Goal: Task Accomplishment & Management: Manage account settings

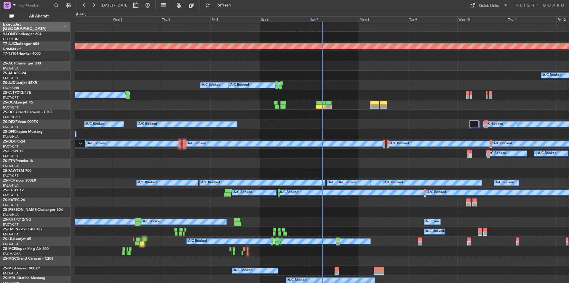
click at [328, 19] on div "Sun 7" at bounding box center [333, 18] width 49 height 5
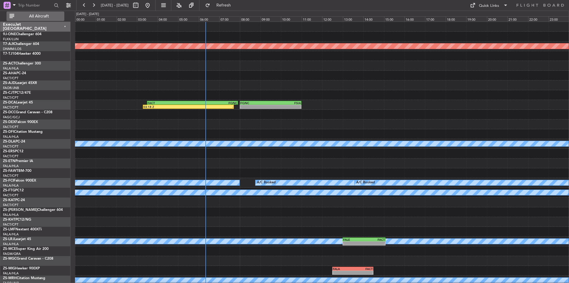
click at [44, 20] on button "All Aircraft" at bounding box center [36, 16] width 58 height 9
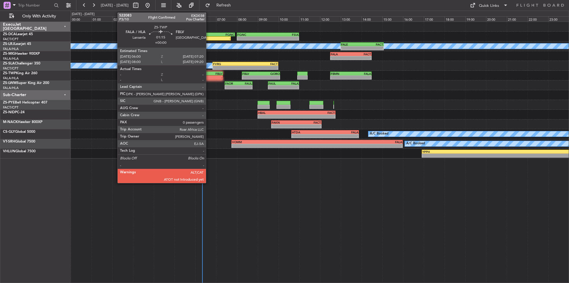
click at [208, 75] on div "FALA" at bounding box center [201, 74] width 13 height 4
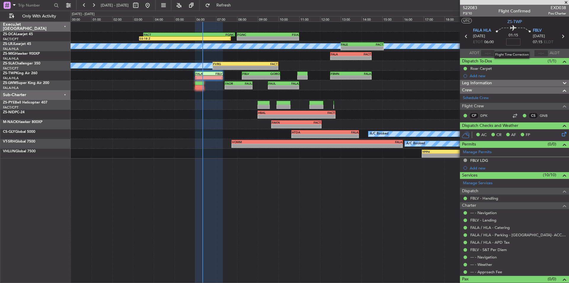
click at [517, 43] on input at bounding box center [513, 41] width 14 height 7
click at [515, 41] on input at bounding box center [513, 41] width 14 height 7
type input "-00:25"
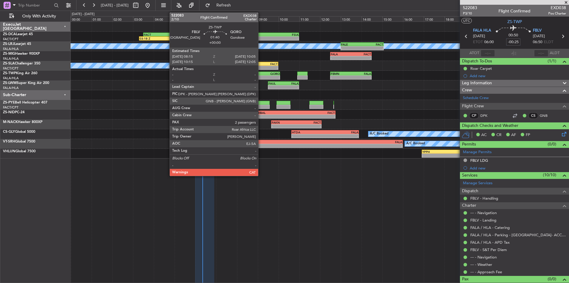
click at [261, 76] on div "- -" at bounding box center [261, 78] width 38 height 4
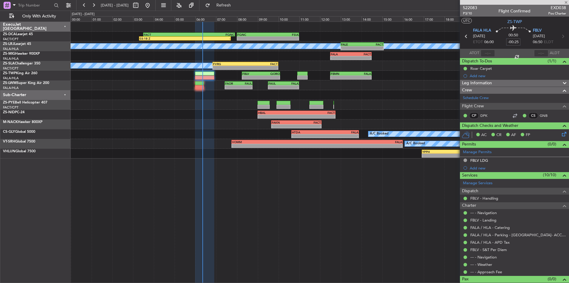
type input "2"
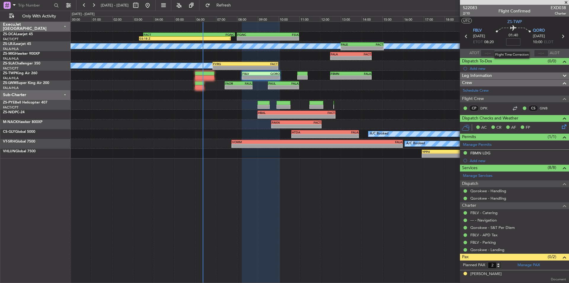
click at [513, 44] on input at bounding box center [513, 41] width 14 height 7
type input "-00:20"
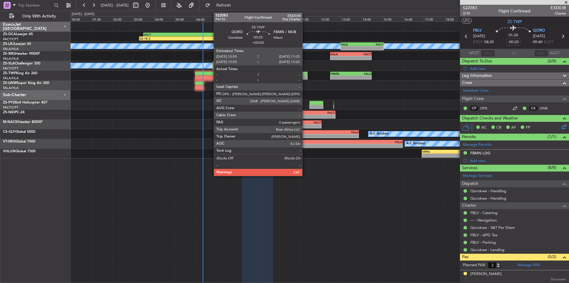
click at [305, 72] on div at bounding box center [302, 74] width 11 height 4
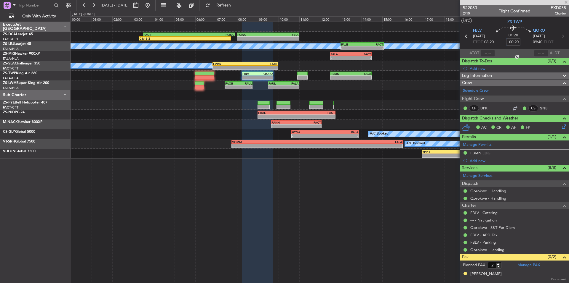
type input "0"
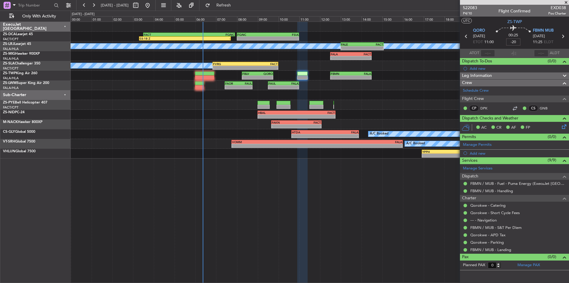
type input "-00:20"
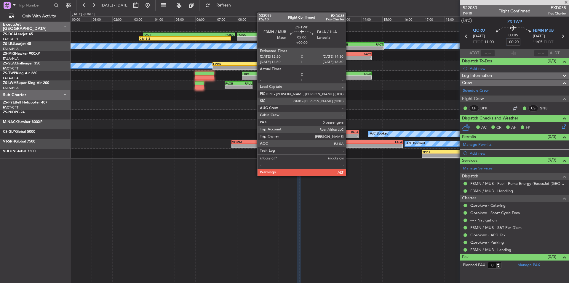
click at [348, 75] on div "FBMN" at bounding box center [340, 74] width 20 height 4
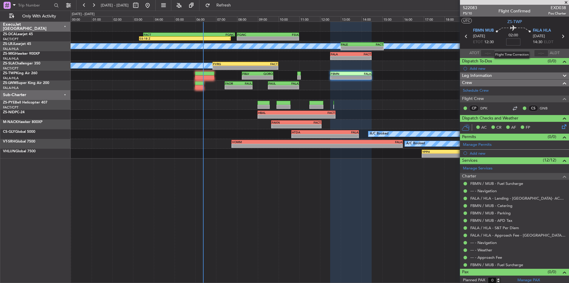
type input "0"
type input "-00:30"
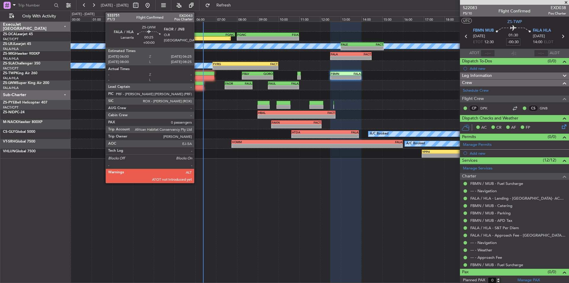
click at [197, 87] on div at bounding box center [199, 87] width 9 height 4
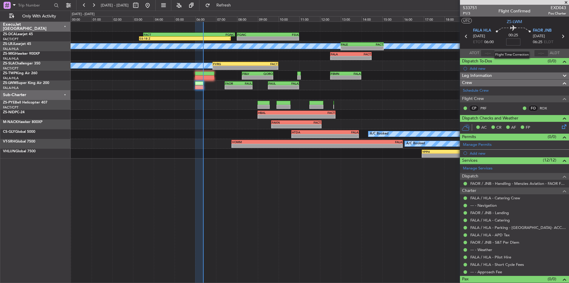
click at [513, 44] on input at bounding box center [513, 41] width 14 height 7
type input "-00:05"
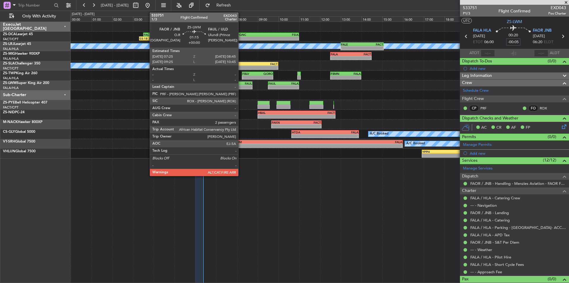
click at [241, 88] on div "-" at bounding box center [244, 88] width 13 height 4
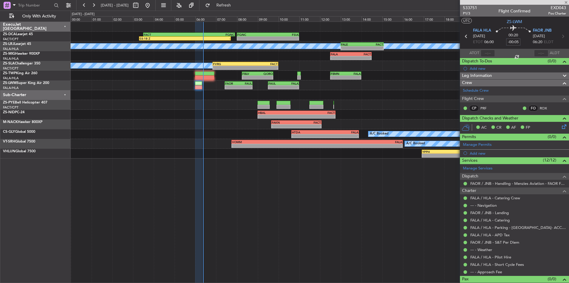
type input "2"
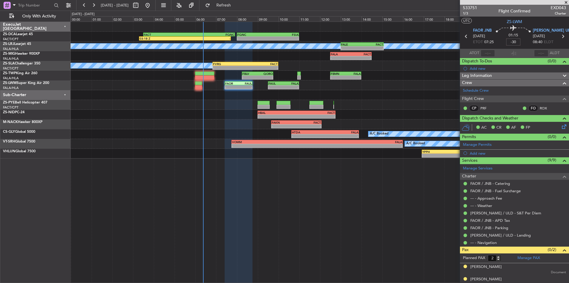
type input "-00:30"
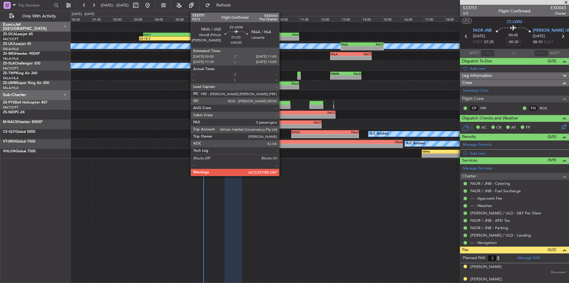
click at [282, 84] on div "FAUL" at bounding box center [275, 84] width 15 height 4
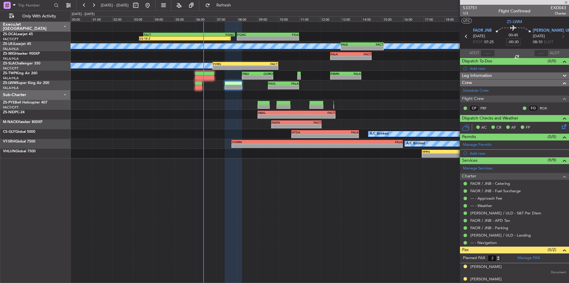
type input "0"
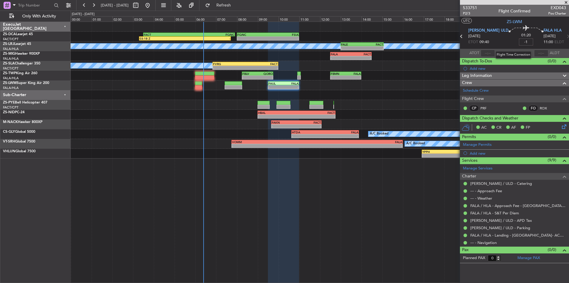
type input "-"
type input "-00:20"
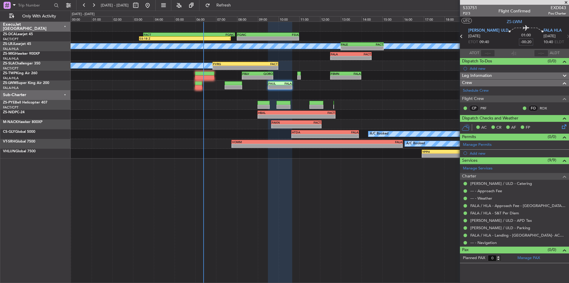
click at [407, 81] on div "- - [PERSON_NAME] 09:30 Z FALA 10:40 Z" at bounding box center [319, 86] width 498 height 10
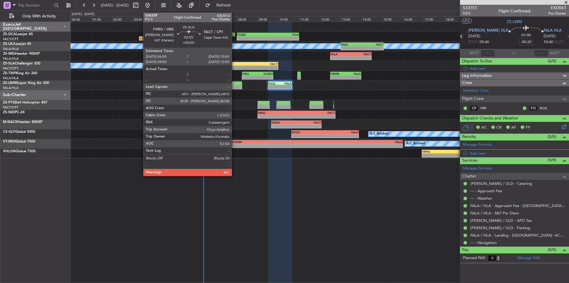
click at [234, 65] on div "FVRG" at bounding box center [229, 64] width 32 height 4
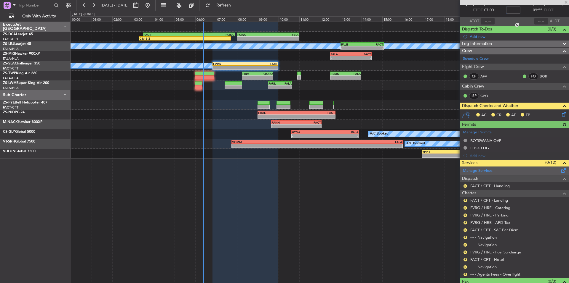
scroll to position [44, 0]
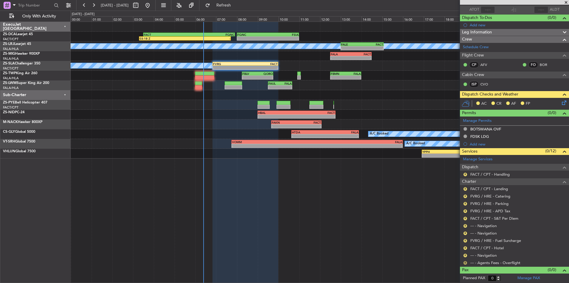
click at [463, 263] on button "R" at bounding box center [465, 263] width 4 height 4
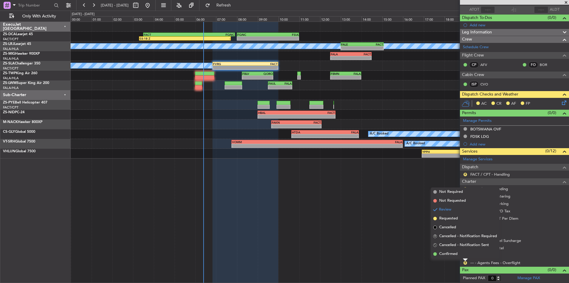
click at [458, 255] on li "Confirmed" at bounding box center [465, 254] width 68 height 9
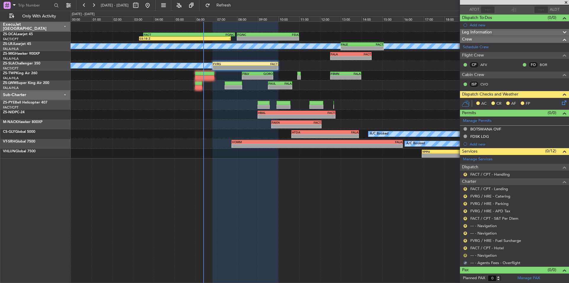
click at [465, 255] on button "R" at bounding box center [465, 256] width 4 height 4
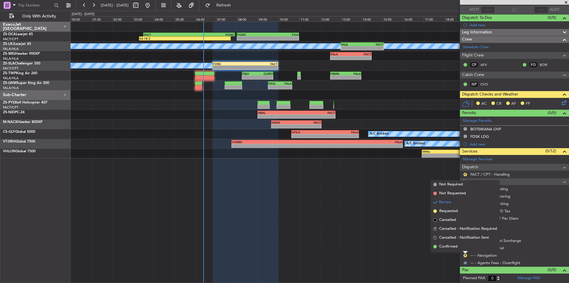
click at [453, 247] on span "Confirmed" at bounding box center [448, 247] width 18 height 6
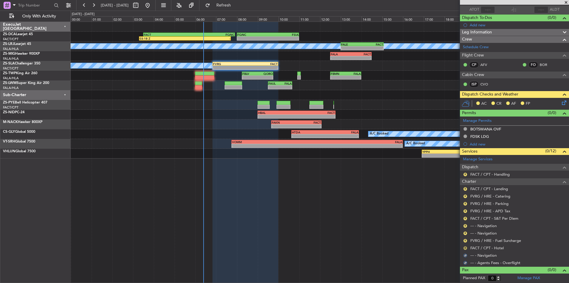
click at [465, 249] on button "R" at bounding box center [465, 249] width 4 height 4
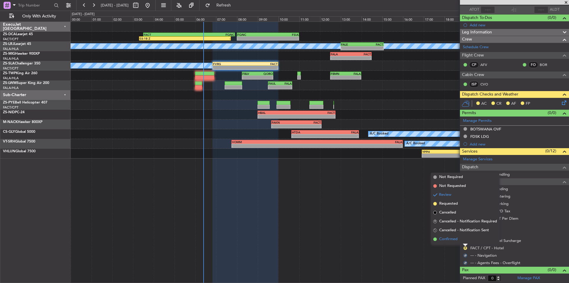
click at [451, 238] on span "Confirmed" at bounding box center [448, 240] width 18 height 6
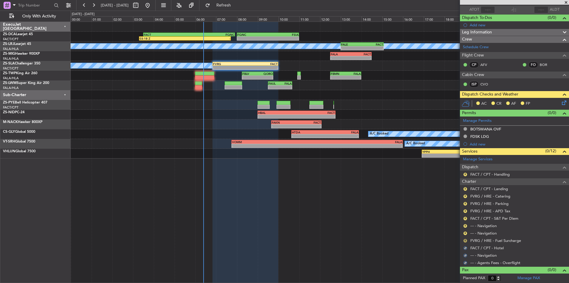
click at [464, 240] on button "R" at bounding box center [465, 241] width 4 height 4
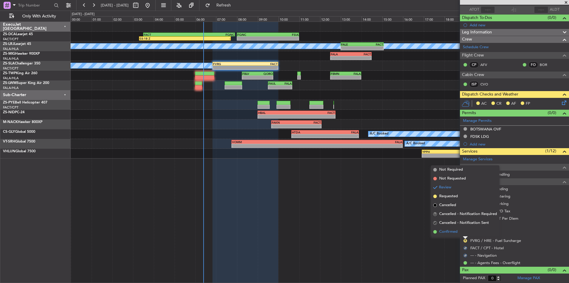
click at [442, 236] on li "Confirmed" at bounding box center [465, 232] width 68 height 9
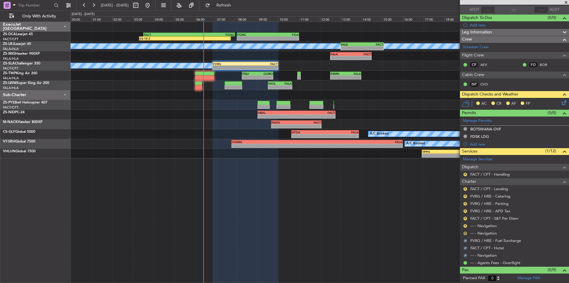
click at [463, 233] on button "R" at bounding box center [465, 234] width 4 height 4
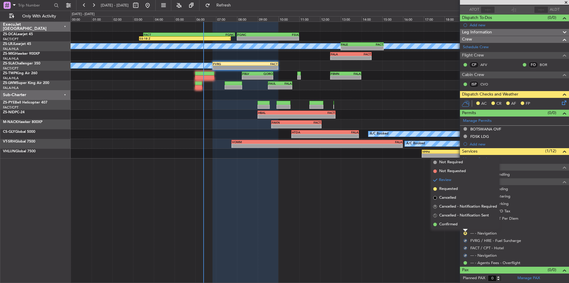
click at [448, 230] on div "03:18 Z - FACT 03:30 Z FQNC 07:55 Z - - FQNC 08:00 Z FSIA 11:00 Z - - FSIA 05:5…" at bounding box center [319, 153] width 498 height 262
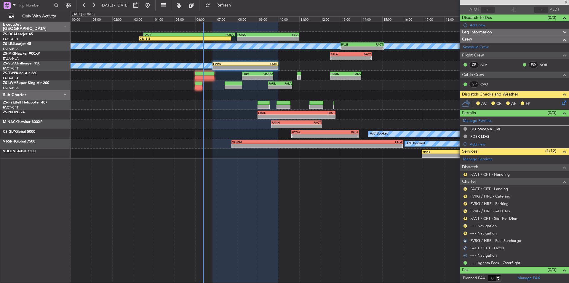
click at [463, 232] on div "R" at bounding box center [465, 233] width 5 height 5
click at [465, 233] on button "R" at bounding box center [465, 234] width 4 height 4
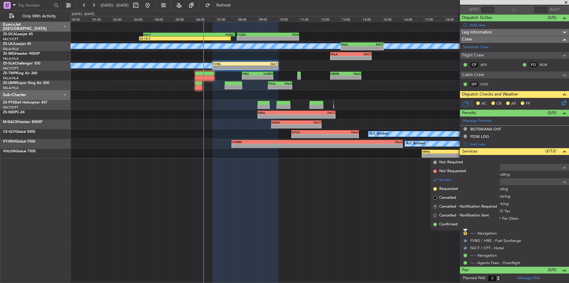
click at [453, 227] on span "Confirmed" at bounding box center [448, 225] width 18 height 6
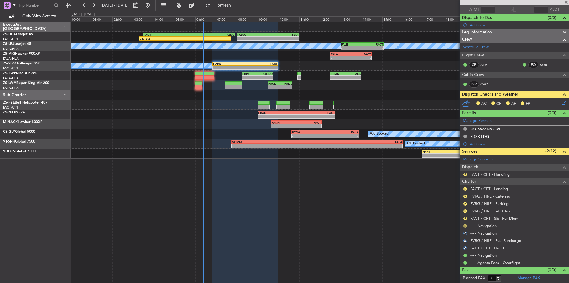
click at [466, 225] on button "R" at bounding box center [465, 226] width 4 height 4
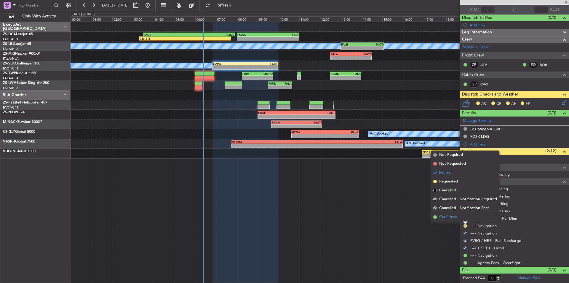
click at [451, 219] on span "Confirmed" at bounding box center [448, 217] width 18 height 6
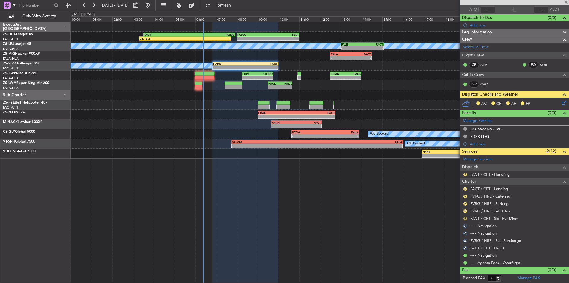
click at [466, 219] on button "R" at bounding box center [465, 219] width 4 height 4
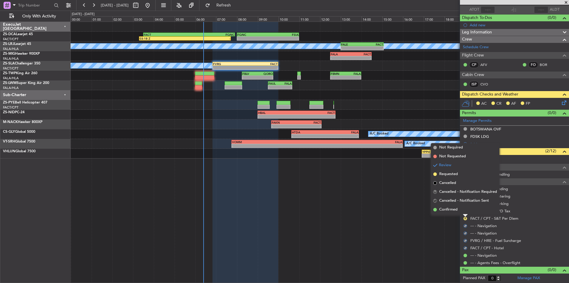
click at [456, 216] on div "03:18 Z - FACT 03:30 Z FQNC 07:55 Z - - FQNC 08:00 Z FSIA 11:00 Z - - FSIA 05:5…" at bounding box center [319, 153] width 498 height 262
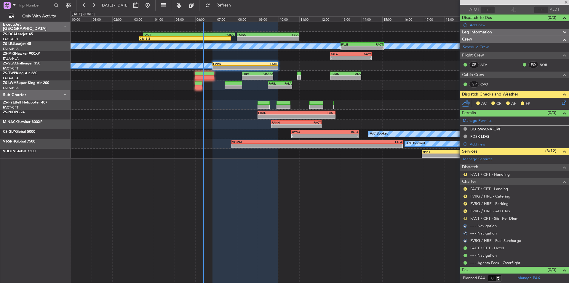
click at [464, 218] on button "R" at bounding box center [465, 219] width 4 height 4
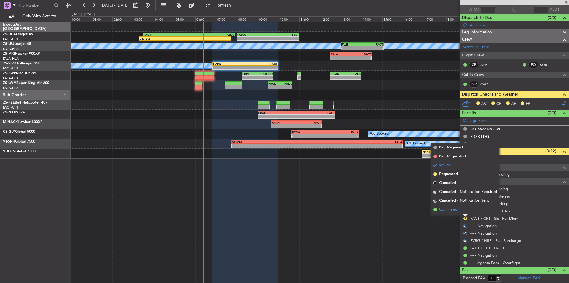
click at [453, 209] on span "Confirmed" at bounding box center [448, 210] width 18 height 6
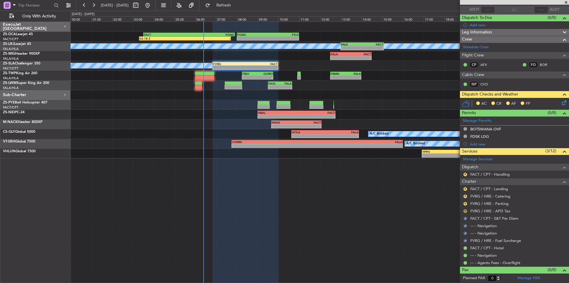
click at [463, 211] on button "R" at bounding box center [465, 212] width 4 height 4
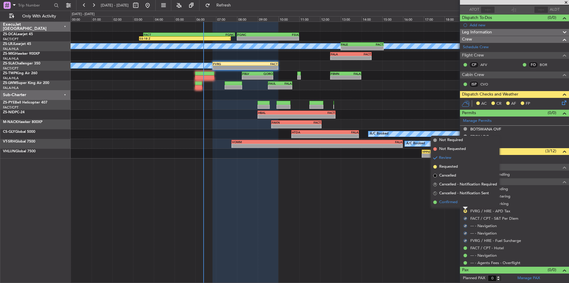
click at [452, 205] on span "Confirmed" at bounding box center [448, 203] width 18 height 6
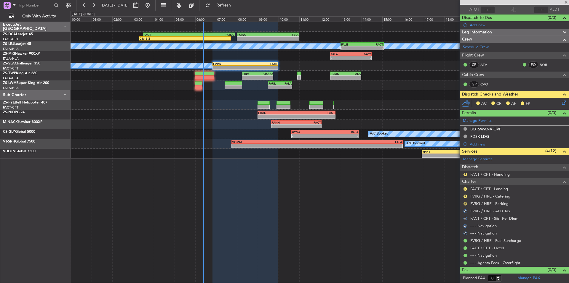
click at [463, 203] on button "R" at bounding box center [465, 204] width 4 height 4
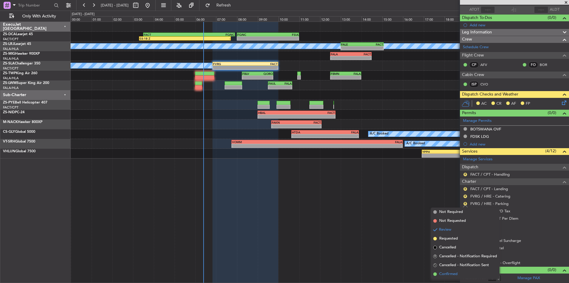
click at [453, 272] on span "Confirmed" at bounding box center [448, 275] width 18 height 6
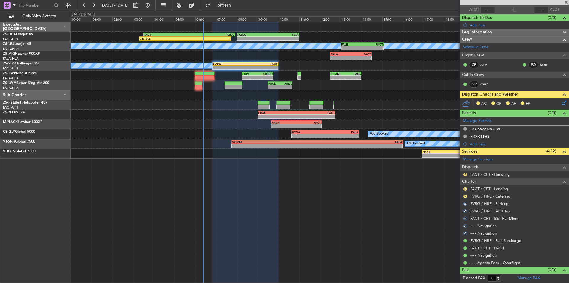
click at [465, 198] on mat-tooltip-component "Review" at bounding box center [464, 199] width 21 height 16
click at [465, 196] on div "Review" at bounding box center [464, 198] width 13 height 7
click at [465, 190] on button "R" at bounding box center [465, 189] width 4 height 4
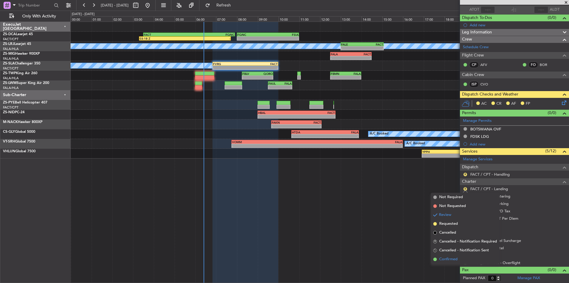
click at [451, 260] on span "Confirmed" at bounding box center [448, 260] width 18 height 6
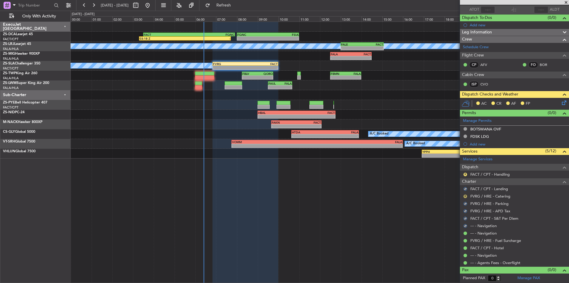
click at [465, 196] on button "R" at bounding box center [465, 197] width 4 height 4
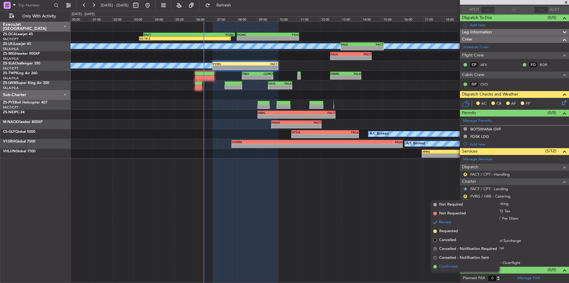
click at [445, 265] on span "Confirmed" at bounding box center [448, 267] width 18 height 6
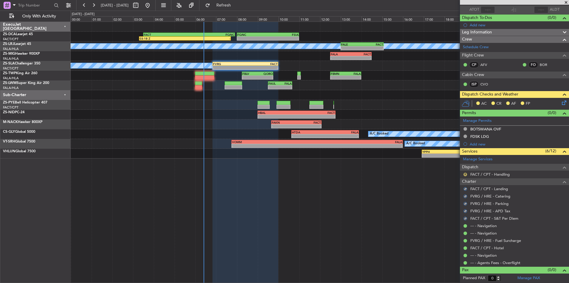
click at [464, 174] on button "R" at bounding box center [465, 175] width 4 height 4
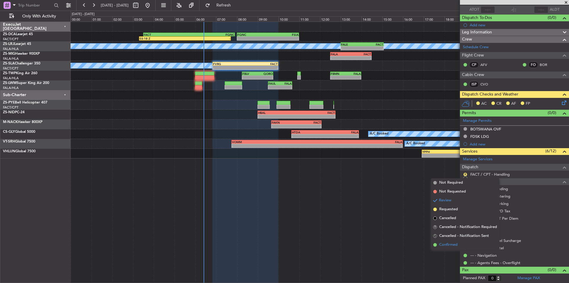
click at [450, 243] on span "Confirmed" at bounding box center [448, 245] width 18 height 6
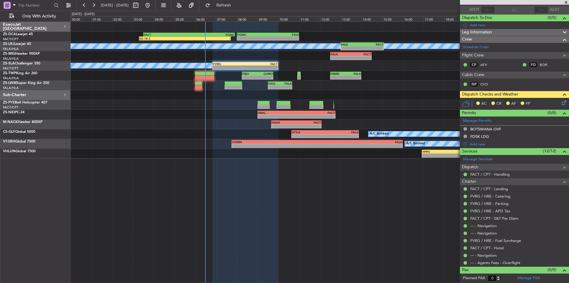
click at [564, 0] on span at bounding box center [566, 2] width 6 height 5
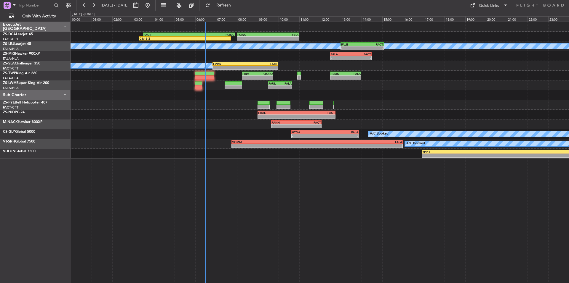
scroll to position [0, 0]
click at [91, 3] on button at bounding box center [93, 5] width 9 height 9
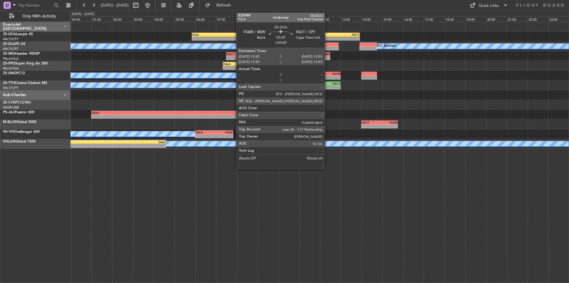
click at [327, 33] on div "FACT" at bounding box center [341, 35] width 35 height 4
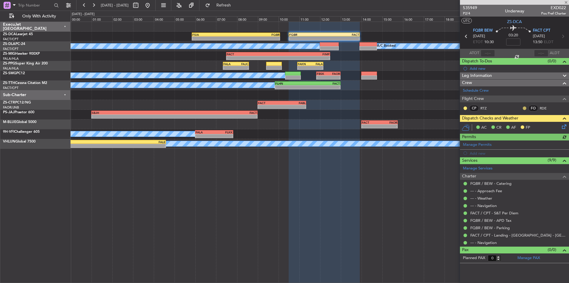
click at [523, 107] on button at bounding box center [524, 109] width 4 height 4
click at [517, 123] on span "Acknowledged" at bounding box center [526, 126] width 26 height 6
click at [465, 107] on button at bounding box center [465, 109] width 4 height 4
click at [477, 125] on span "Acknowledged" at bounding box center [466, 126] width 26 height 6
click at [562, 126] on icon at bounding box center [562, 125] width 5 height 5
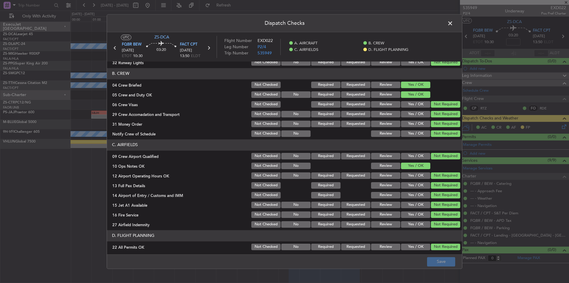
scroll to position [77, 0]
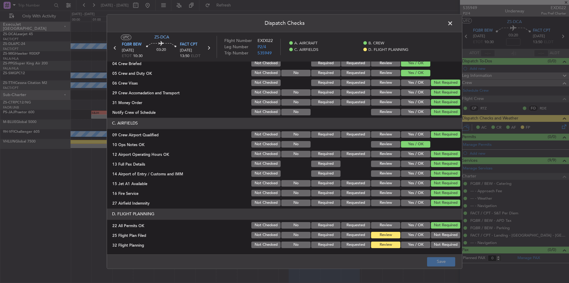
click at [416, 234] on button "Yes / OK" at bounding box center [415, 235] width 29 height 7
click at [417, 242] on button "Yes / OK" at bounding box center [415, 245] width 29 height 7
click at [432, 259] on button "Save" at bounding box center [441, 261] width 28 height 9
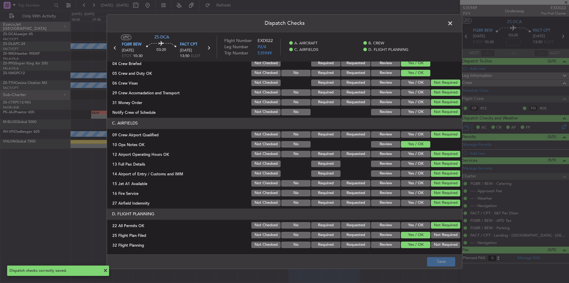
click at [453, 23] on span at bounding box center [453, 25] width 0 height 12
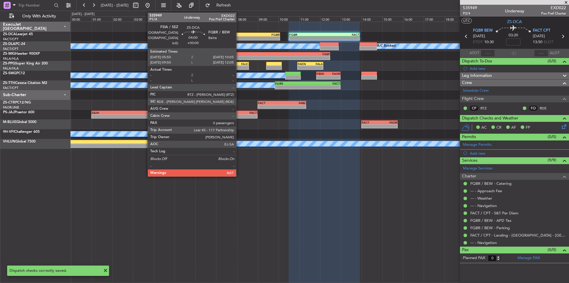
click at [239, 38] on div "-" at bounding box center [258, 39] width 44 height 4
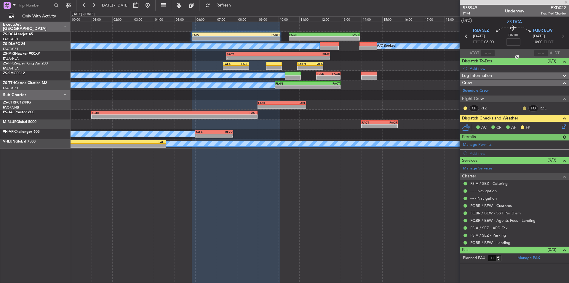
click at [523, 109] on button at bounding box center [524, 109] width 4 height 4
click at [530, 126] on span "Acknowledged" at bounding box center [526, 126] width 26 height 6
click at [466, 105] on div "CP RTZ" at bounding box center [478, 108] width 31 height 7
click at [465, 107] on button at bounding box center [465, 109] width 4 height 4
click at [477, 124] on span "Acknowledged" at bounding box center [466, 126] width 26 height 6
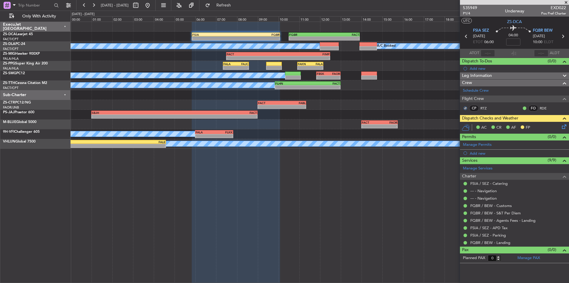
click at [563, 126] on icon at bounding box center [562, 125] width 5 height 5
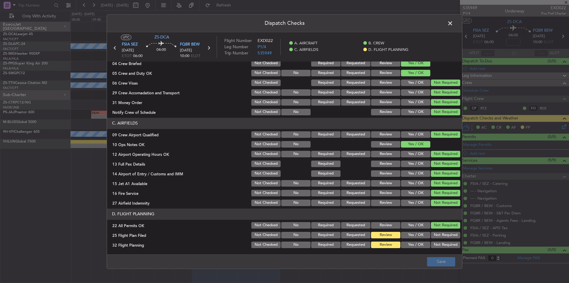
click at [412, 244] on button "Yes / OK" at bounding box center [415, 245] width 29 height 7
click at [416, 235] on button "Yes / OK" at bounding box center [415, 235] width 29 height 7
click at [442, 257] on footer "Save" at bounding box center [284, 262] width 355 height 14
click at [443, 258] on button "Save" at bounding box center [441, 261] width 28 height 9
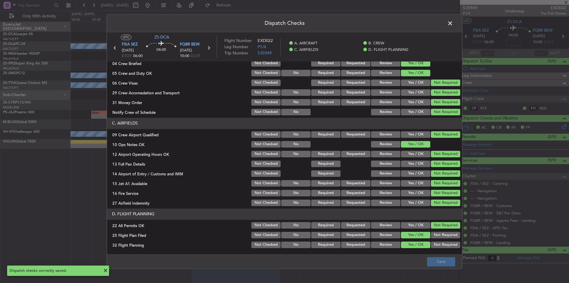
click at [453, 25] on span at bounding box center [453, 25] width 0 height 12
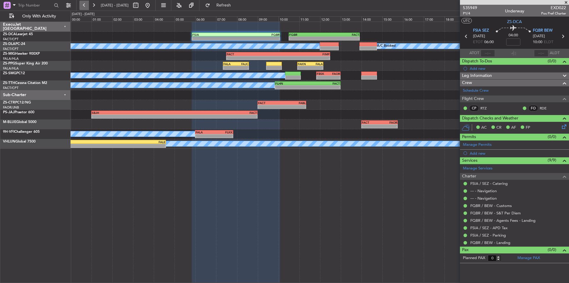
click at [84, 7] on button at bounding box center [83, 5] width 9 height 9
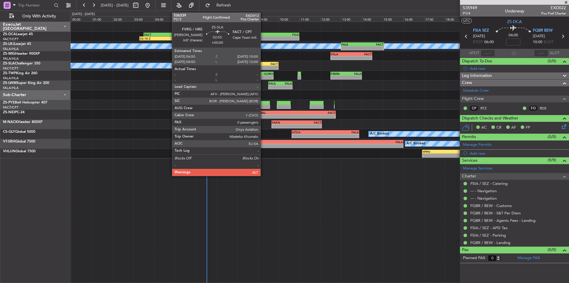
click at [262, 65] on div "FACT" at bounding box center [261, 64] width 32 height 4
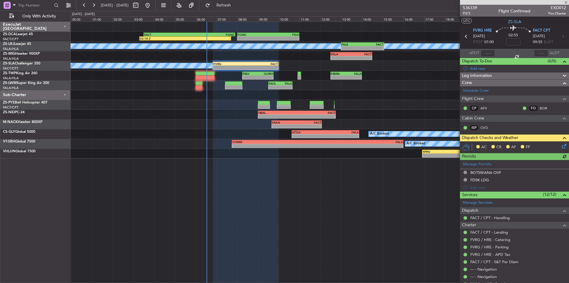
click at [560, 143] on icon at bounding box center [562, 145] width 5 height 5
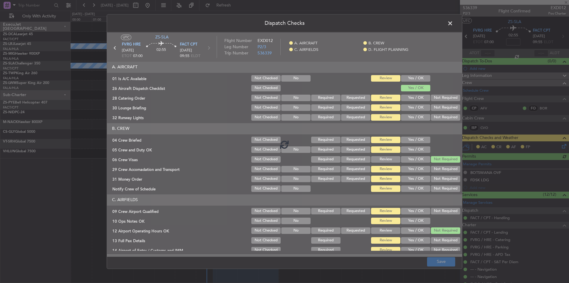
click at [421, 80] on div at bounding box center [284, 144] width 355 height 225
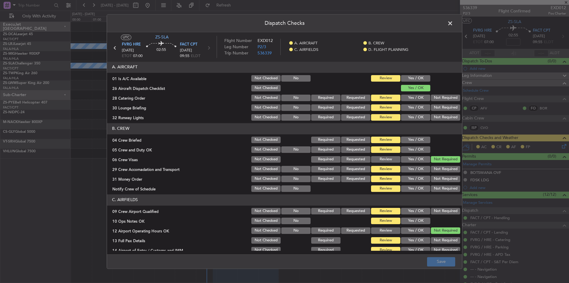
click at [421, 77] on button "Yes / OK" at bounding box center [415, 78] width 29 height 7
click at [443, 99] on button "Not Required" at bounding box center [445, 98] width 29 height 7
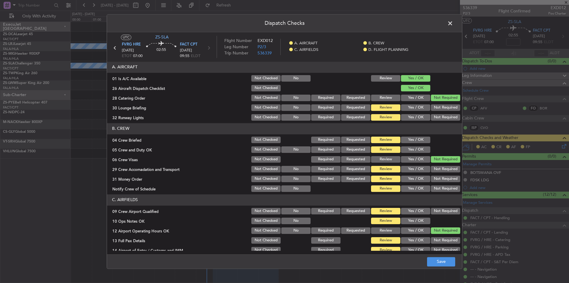
click at [446, 107] on button "Not Required" at bounding box center [445, 108] width 29 height 7
click at [447, 114] on button "Not Required" at bounding box center [445, 117] width 29 height 7
click at [447, 117] on button "Not Required" at bounding box center [445, 117] width 29 height 7
click at [419, 141] on button "Yes / OK" at bounding box center [415, 140] width 29 height 7
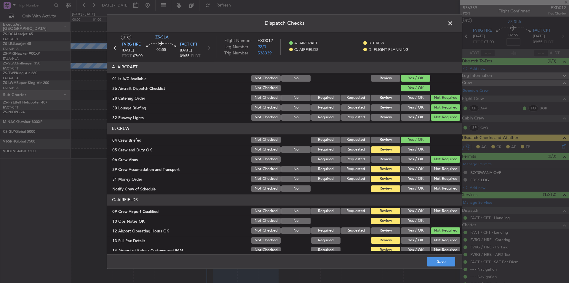
click at [421, 147] on div "Yes / OK" at bounding box center [415, 150] width 30 height 8
click at [420, 150] on button "Yes / OK" at bounding box center [415, 150] width 29 height 7
drag, startPoint x: 436, startPoint y: 166, endPoint x: 440, endPoint y: 172, distance: 7.4
click at [437, 168] on div "Not Required" at bounding box center [445, 169] width 30 height 8
drag, startPoint x: 440, startPoint y: 173, endPoint x: 441, endPoint y: 177, distance: 4.2
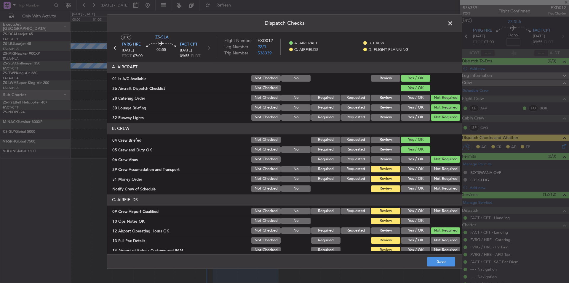
click at [440, 175] on section "B. CREW 04 Crew Briefed Not Checked Required Requested Review Yes / OK 05 Crew …" at bounding box center [284, 158] width 355 height 70
click at [441, 178] on button "Not Required" at bounding box center [445, 179] width 29 height 7
click at [444, 189] on button "Not Required" at bounding box center [445, 189] width 29 height 7
drag, startPoint x: 444, startPoint y: 189, endPoint x: 443, endPoint y: 183, distance: 6.3
click at [444, 189] on button "Not Required" at bounding box center [445, 189] width 29 height 7
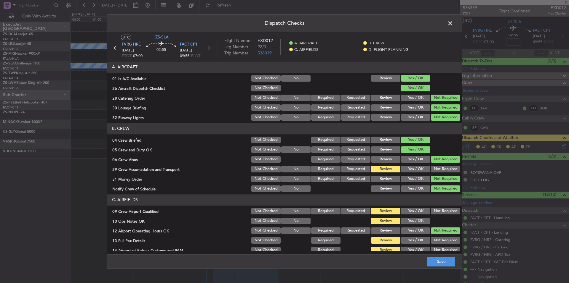
click at [442, 173] on div "Not Required" at bounding box center [445, 169] width 30 height 8
click at [443, 172] on button "Not Required" at bounding box center [445, 169] width 29 height 7
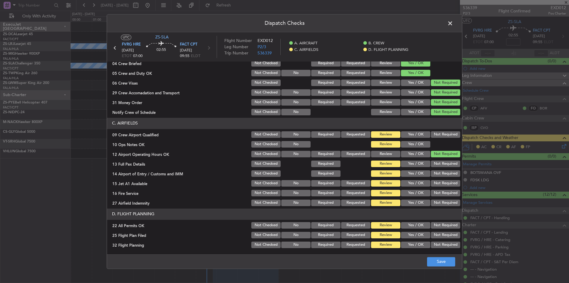
click at [442, 168] on div "Not Required" at bounding box center [445, 164] width 30 height 8
drag, startPoint x: 443, startPoint y: 175, endPoint x: 446, endPoint y: 182, distance: 7.2
click at [444, 176] on button "Not Required" at bounding box center [445, 174] width 29 height 7
click at [446, 183] on button "Not Required" at bounding box center [445, 183] width 29 height 7
drag, startPoint x: 446, startPoint y: 189, endPoint x: 446, endPoint y: 196, distance: 6.5
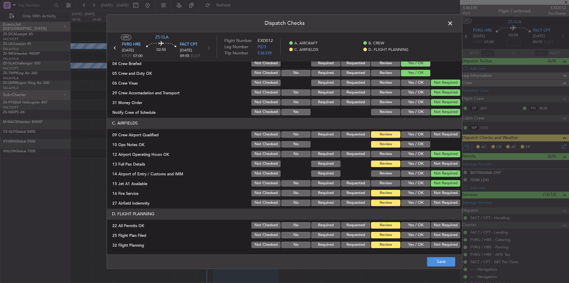
click at [446, 191] on section "C. AIRFIELDS 09 Crew Airport Qualified Not Checked No Required Requested Review…" at bounding box center [284, 162] width 355 height 89
drag, startPoint x: 446, startPoint y: 196, endPoint x: 446, endPoint y: 205, distance: 9.2
click at [446, 199] on section "C. AIRFIELDS 09 Crew Airport Qualified Not Checked No Required Requested Review…" at bounding box center [284, 162] width 355 height 89
click at [446, 205] on button "Not Required" at bounding box center [445, 203] width 29 height 7
drag, startPoint x: 446, startPoint y: 205, endPoint x: 445, endPoint y: 200, distance: 5.6
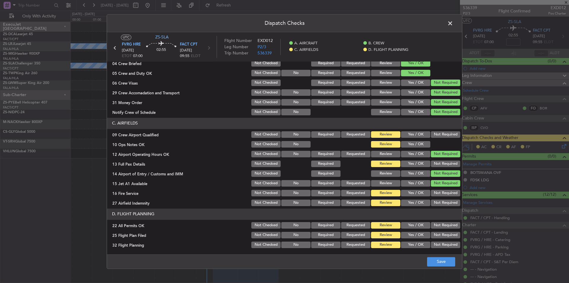
click at [446, 204] on button "Not Required" at bounding box center [445, 203] width 29 height 7
click at [445, 195] on button "Not Required" at bounding box center [445, 193] width 29 height 7
click at [445, 192] on button "Not Required" at bounding box center [445, 193] width 29 height 7
click at [438, 169] on section "C. AIRFIELDS 09 Crew Airport Qualified Not Checked No Required Requested Review…" at bounding box center [284, 162] width 355 height 89
click at [438, 165] on button "Not Required" at bounding box center [445, 164] width 29 height 7
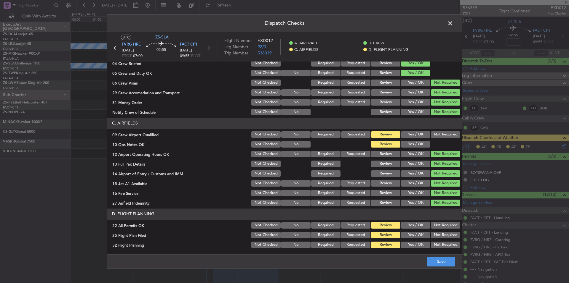
click at [421, 145] on button "Yes / OK" at bounding box center [415, 144] width 29 height 7
click at [439, 134] on button "Not Required" at bounding box center [445, 134] width 29 height 7
drag, startPoint x: 441, startPoint y: 220, endPoint x: 436, endPoint y: 228, distance: 8.6
click at [441, 221] on section "D. FLIGHT PLANNING 22 All Permits OK Not Checked No Required Requested Review Y…" at bounding box center [284, 229] width 355 height 41
click at [436, 228] on button "Not Required" at bounding box center [445, 225] width 29 height 7
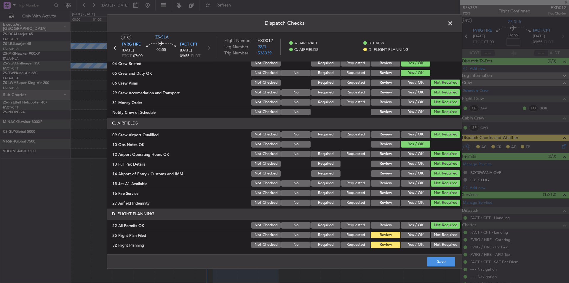
click at [421, 240] on section "D. FLIGHT PLANNING 22 All Permits OK Not Checked No Required Requested Review Y…" at bounding box center [284, 229] width 355 height 41
drag, startPoint x: 421, startPoint y: 245, endPoint x: 419, endPoint y: 242, distance: 3.6
click at [421, 245] on button "Yes / OK" at bounding box center [415, 245] width 29 height 7
click at [419, 239] on div "Yes / OK" at bounding box center [415, 235] width 30 height 8
click at [422, 238] on button "Yes / OK" at bounding box center [415, 235] width 29 height 7
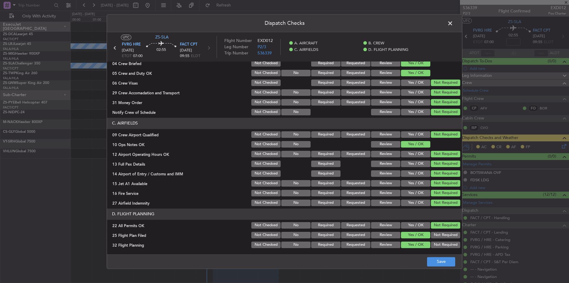
click at [432, 258] on footer "Save" at bounding box center [284, 262] width 355 height 14
click at [446, 259] on button "Save" at bounding box center [441, 261] width 28 height 9
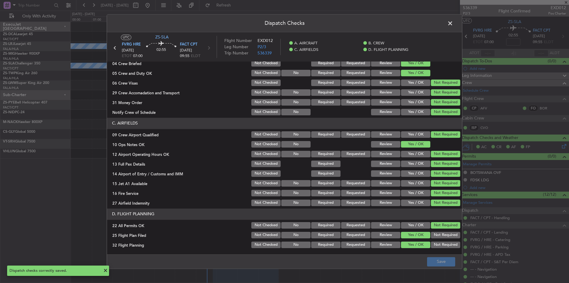
click at [453, 22] on span at bounding box center [453, 25] width 0 height 12
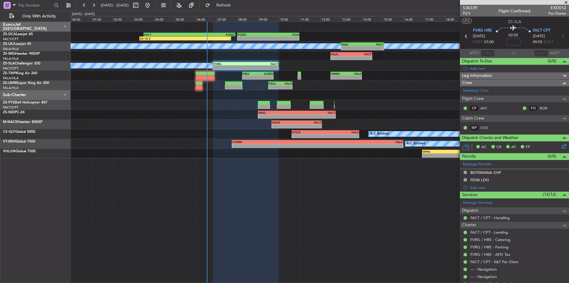
click at [566, 3] on span at bounding box center [566, 2] width 6 height 5
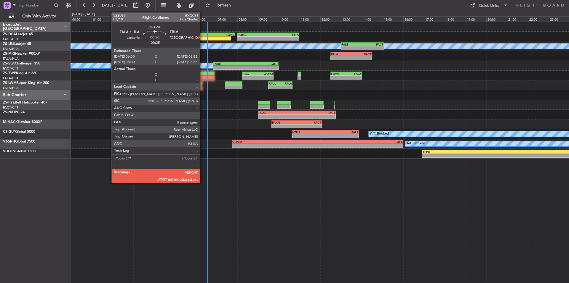
click at [203, 78] on div at bounding box center [204, 78] width 19 height 4
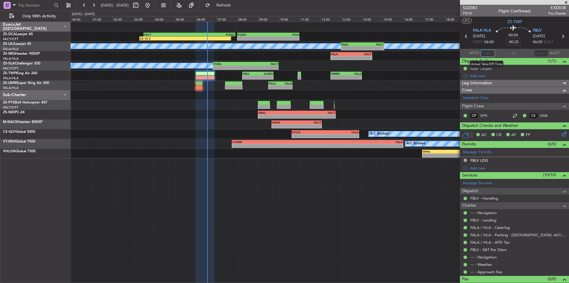
click at [489, 52] on input "text" at bounding box center [487, 53] width 14 height 7
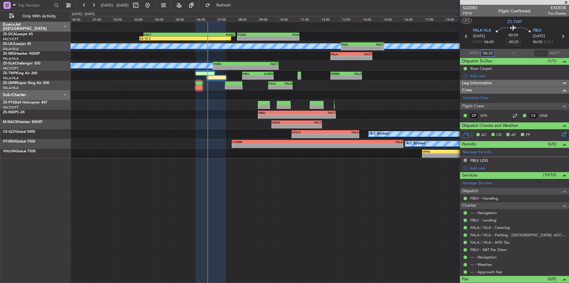
type input "06:33"
